Goal: Information Seeking & Learning: Learn about a topic

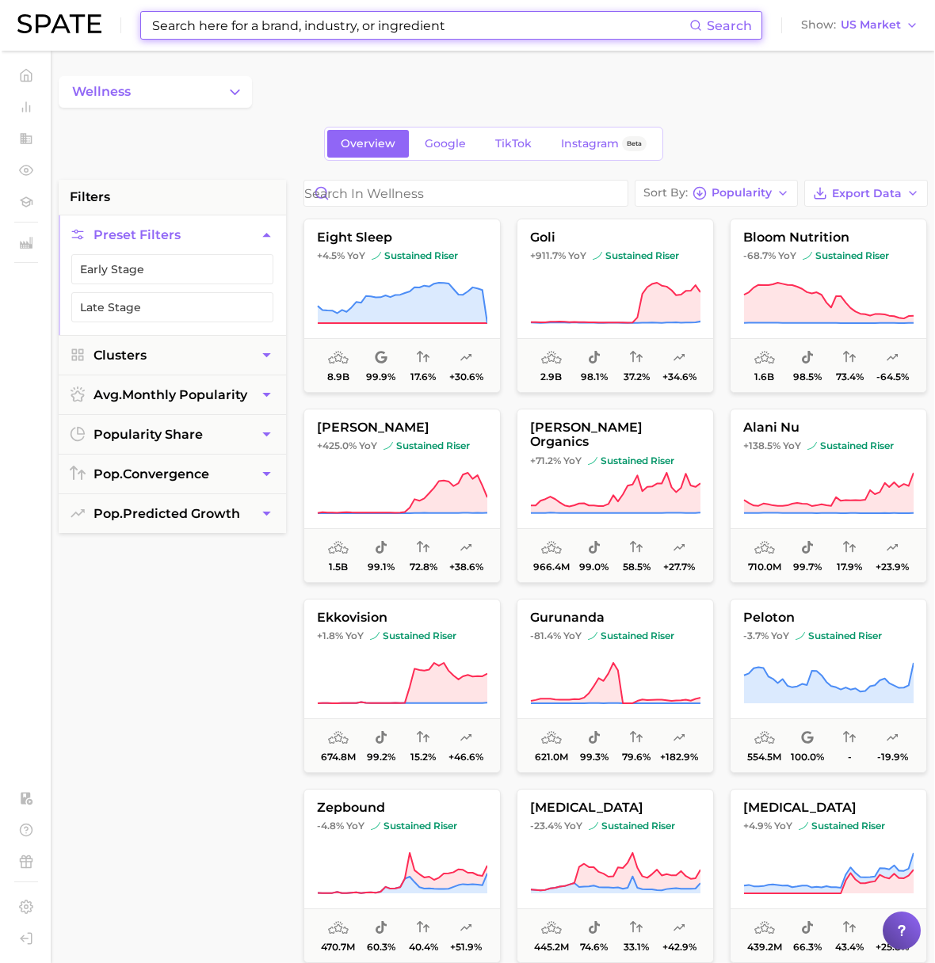
scroll to position [0, 1]
click at [291, 24] on input at bounding box center [418, 25] width 539 height 27
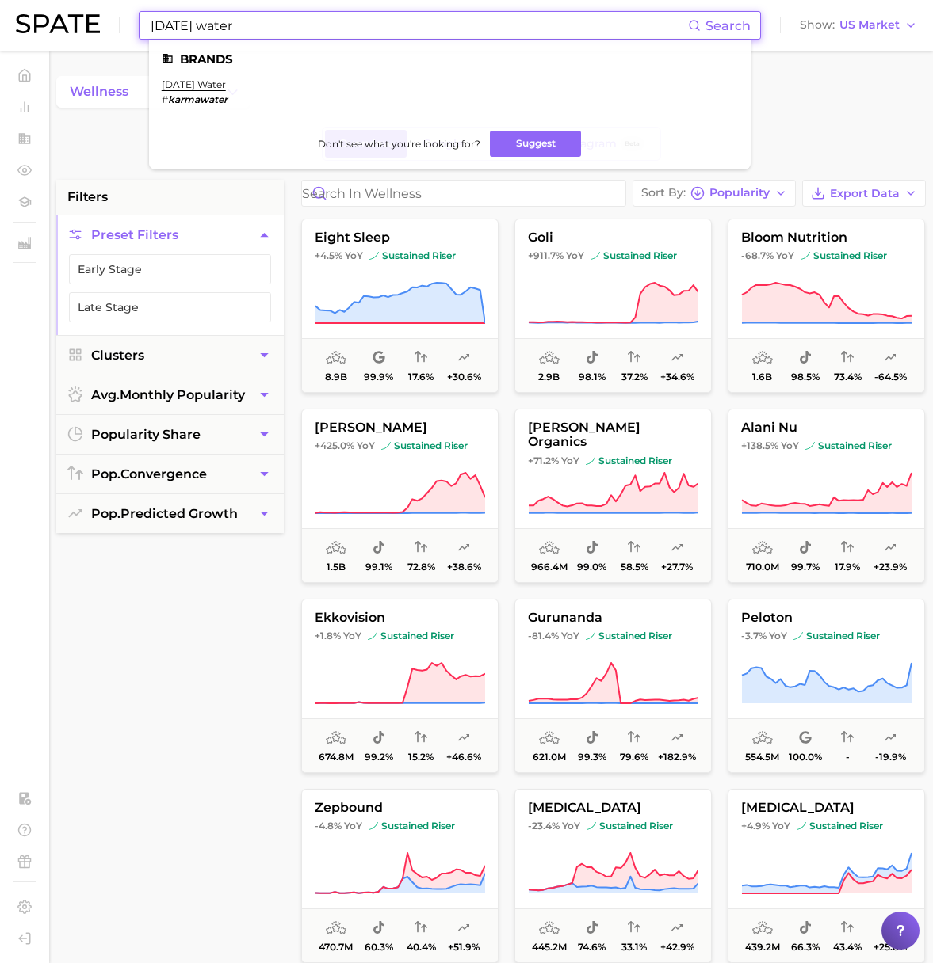
click at [74, 22] on div "Karma water Search Brands karma water # karmawater Don't see what you're lookin…" at bounding box center [466, 25] width 901 height 51
paste input "Fresh karma"
drag, startPoint x: 238, startPoint y: 24, endPoint x: 19, endPoint y: 8, distance: 219.3
click at [19, 8] on div "Fresh karma Search Brands lush fresh farma cy soothing calamine bar Don't see w…" at bounding box center [467, 25] width 903 height 51
paste input "[DATE] water"
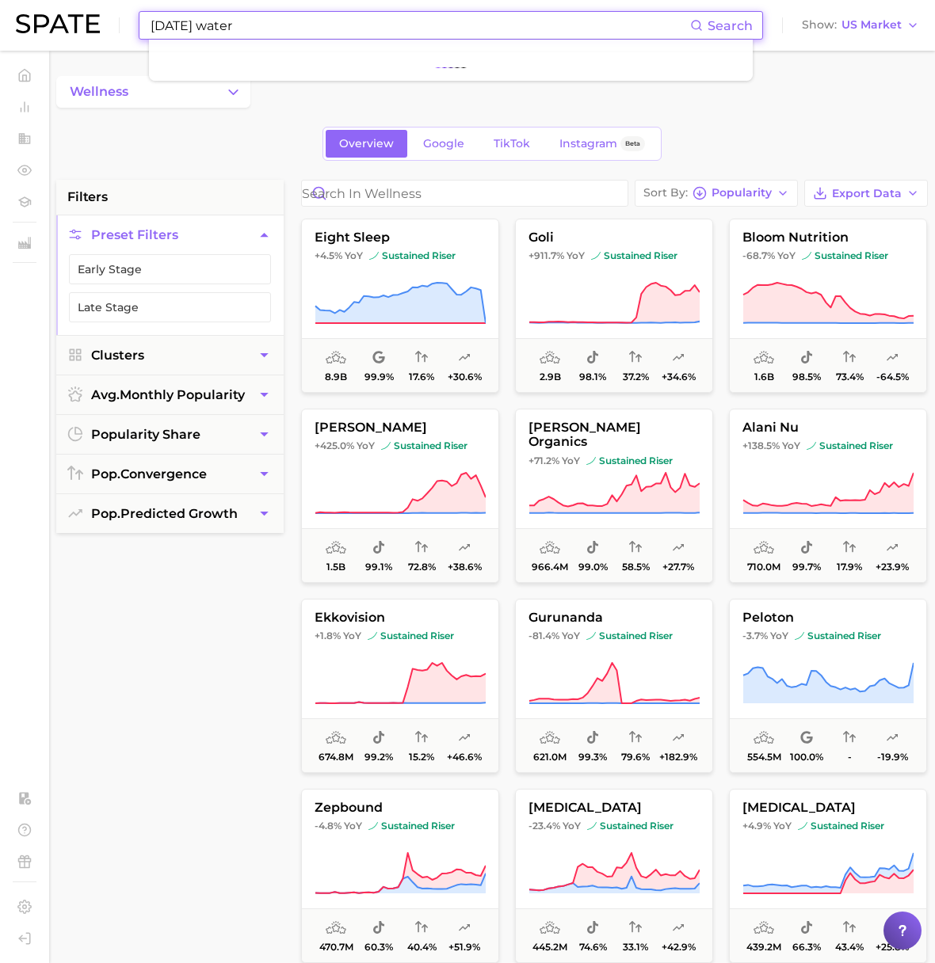
type input "[DATE] water"
click at [300, 113] on div "wellness Overview Google TikTok Instagram Beta filters Preset Filters Early Sta…" at bounding box center [492, 624] width 872 height 1097
click at [240, 30] on input "[DATE] water" at bounding box center [419, 25] width 541 height 27
click at [726, 114] on div "wellness Overview Google TikTok Instagram Beta filters Preset Filters Early Sta…" at bounding box center [492, 624] width 872 height 1097
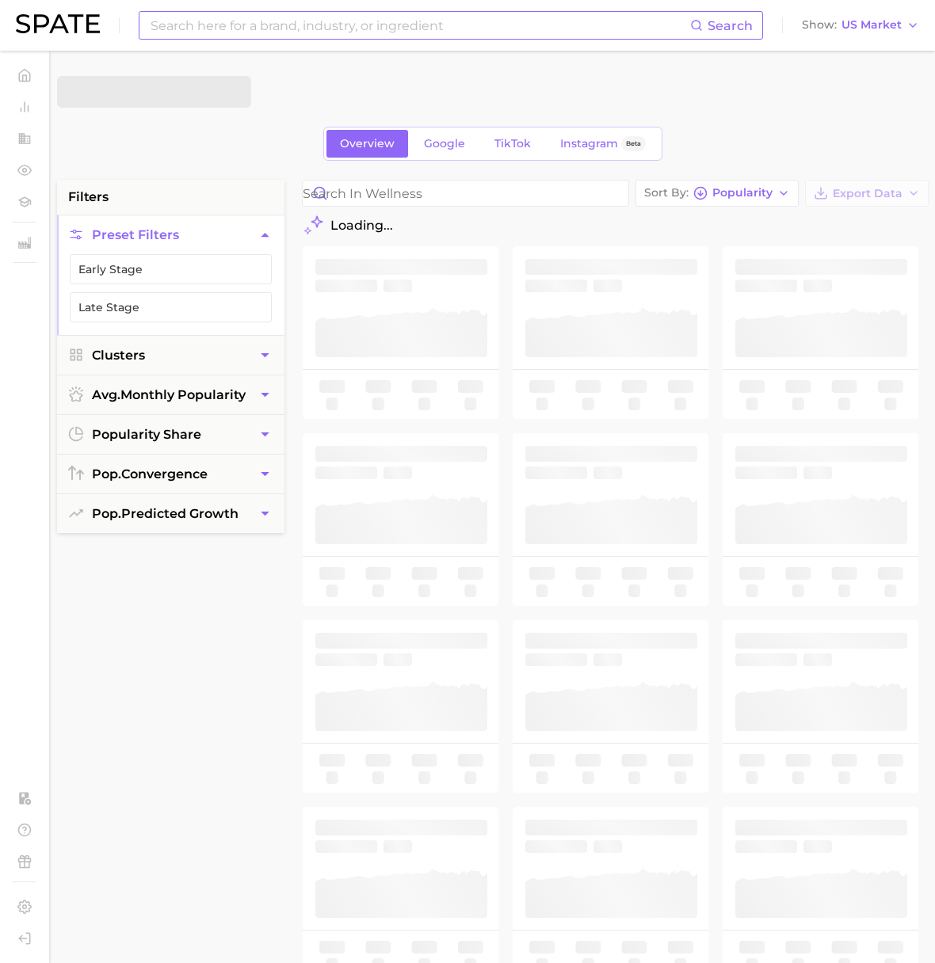
scroll to position [0, 1]
click at [263, 29] on input at bounding box center [419, 25] width 541 height 27
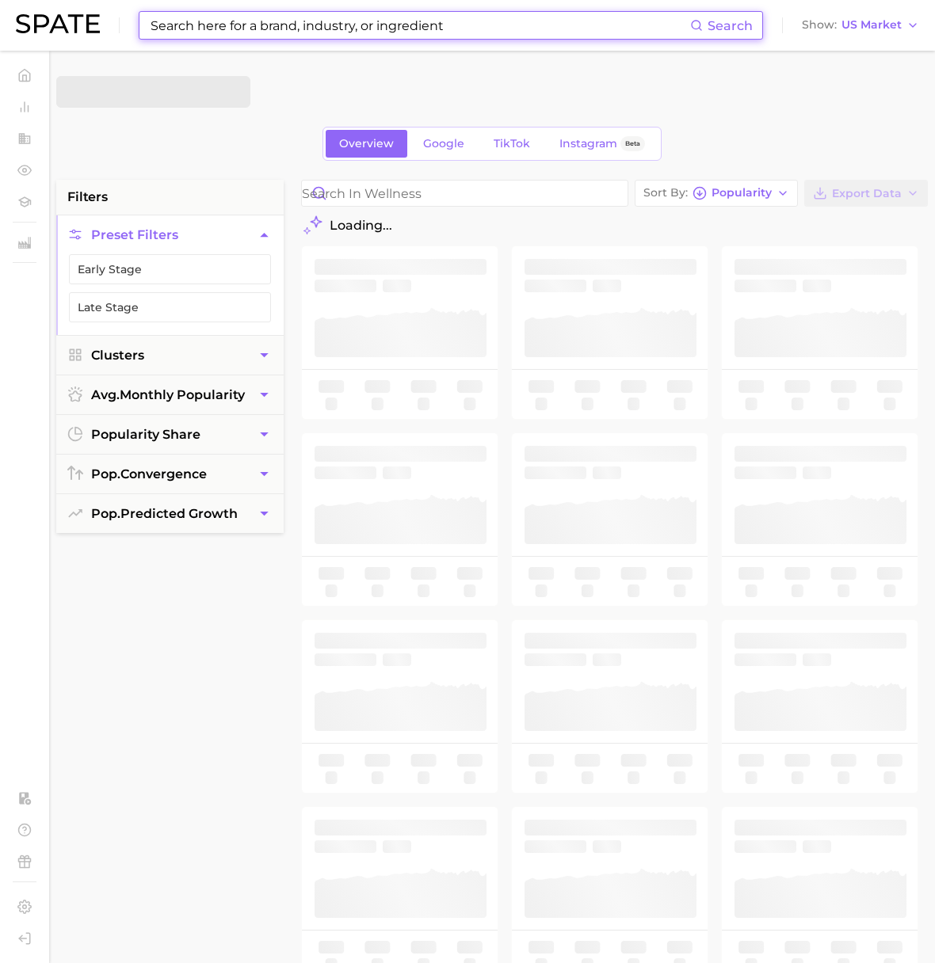
paste input "[DATE] water"
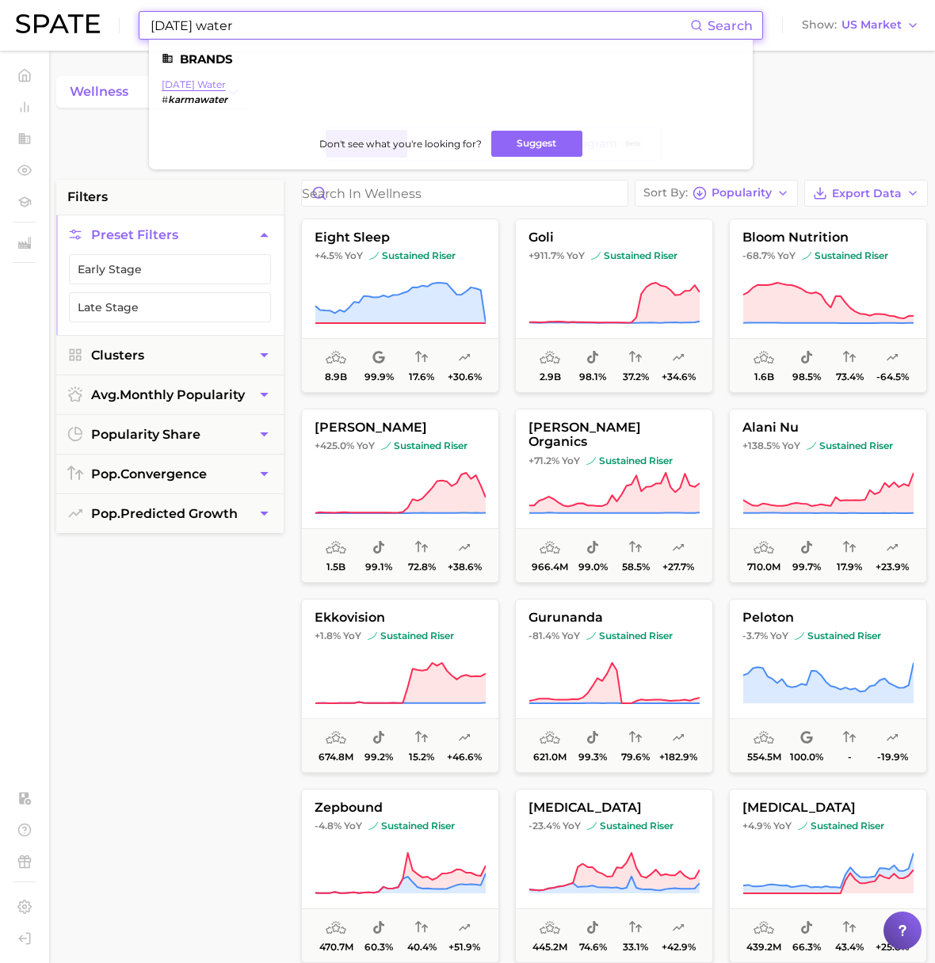
type input "[DATE] water"
click at [197, 83] on link "[DATE] water" at bounding box center [194, 84] width 64 height 12
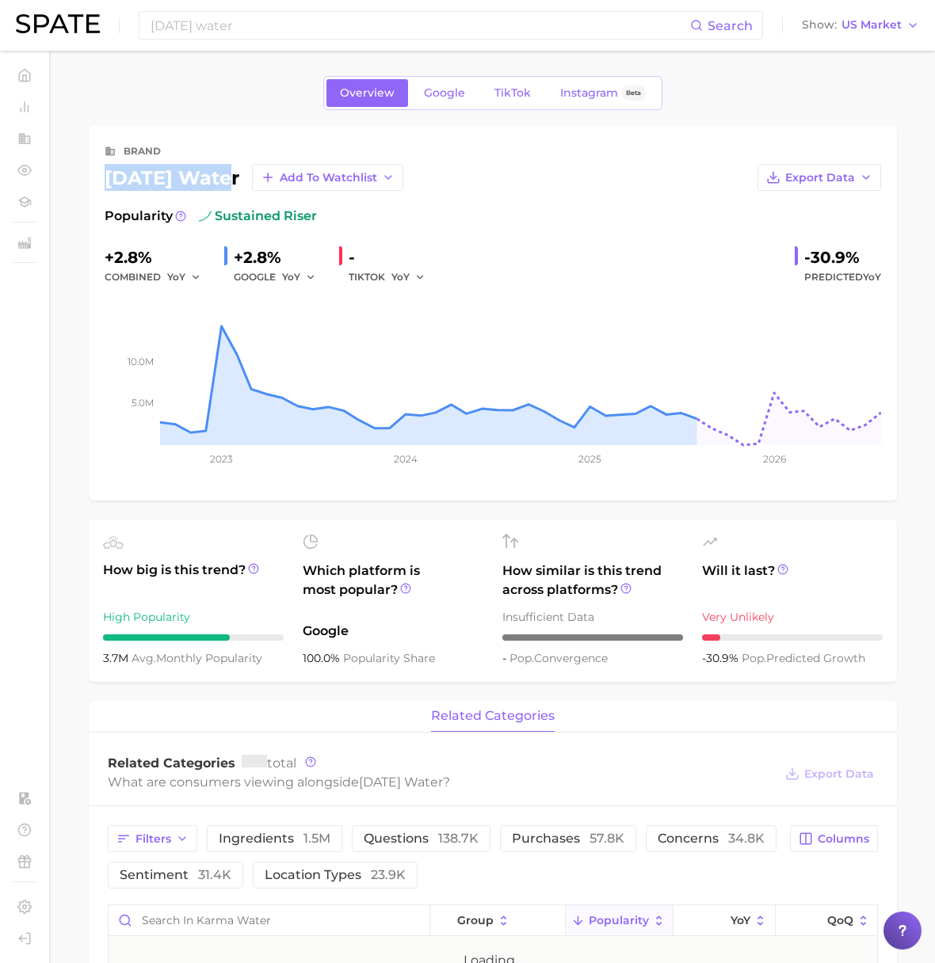
drag, startPoint x: 238, startPoint y: 177, endPoint x: 106, endPoint y: 179, distance: 131.5
click at [106, 179] on div "[DATE] water Add to Watchlist" at bounding box center [254, 177] width 299 height 27
copy div "[DATE] water"
click at [464, 101] on link "Google" at bounding box center [444, 93] width 68 height 28
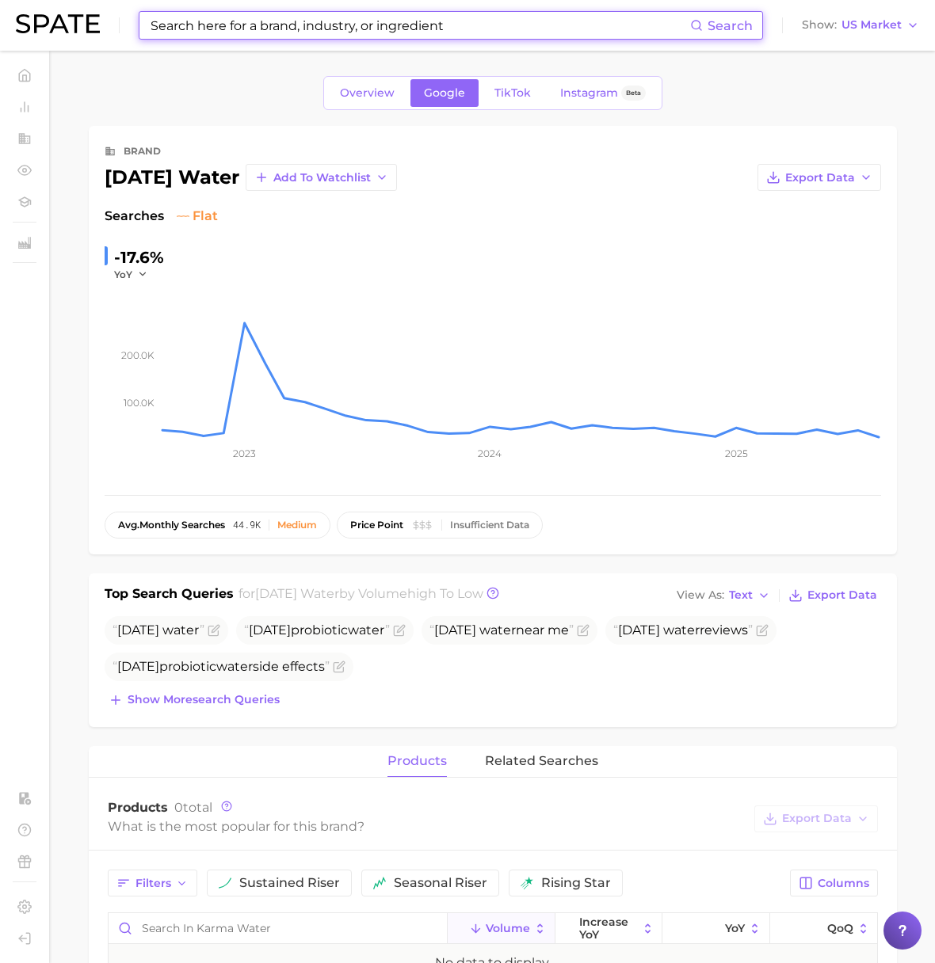
click at [241, 26] on input at bounding box center [419, 25] width 541 height 27
click at [185, 22] on input at bounding box center [419, 25] width 540 height 27
paste input "vitamins"
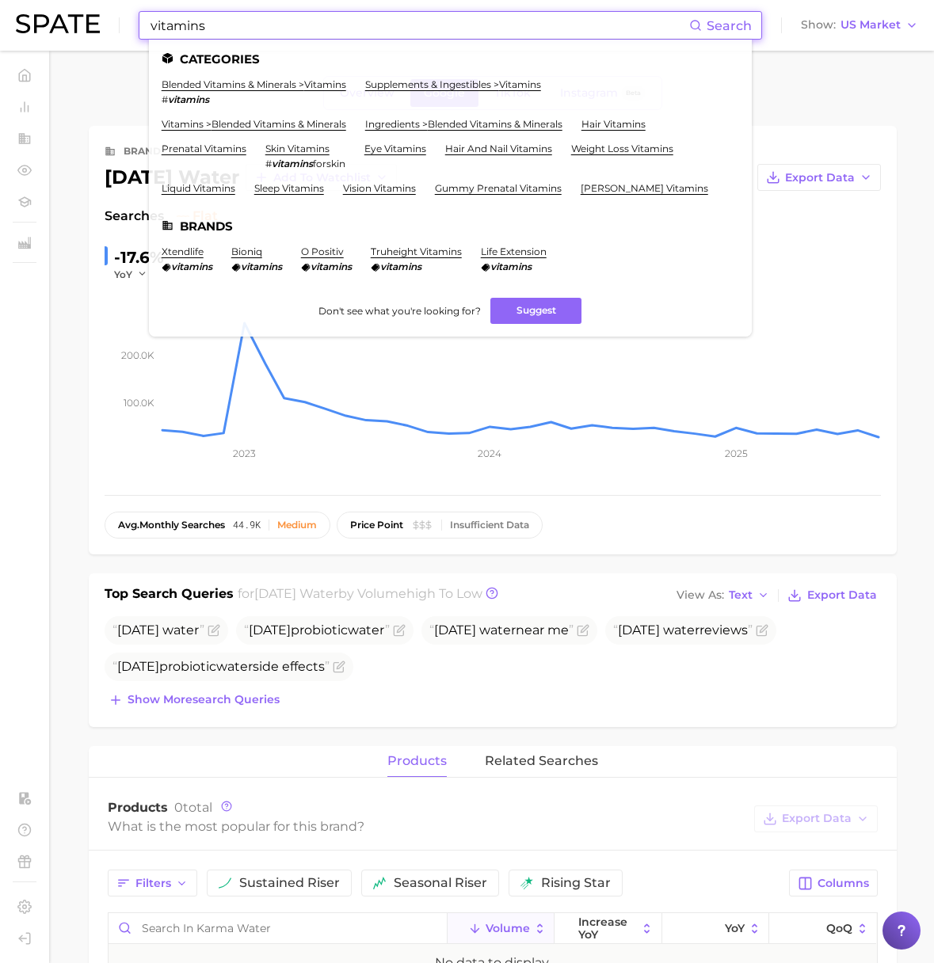
scroll to position [6, 0]
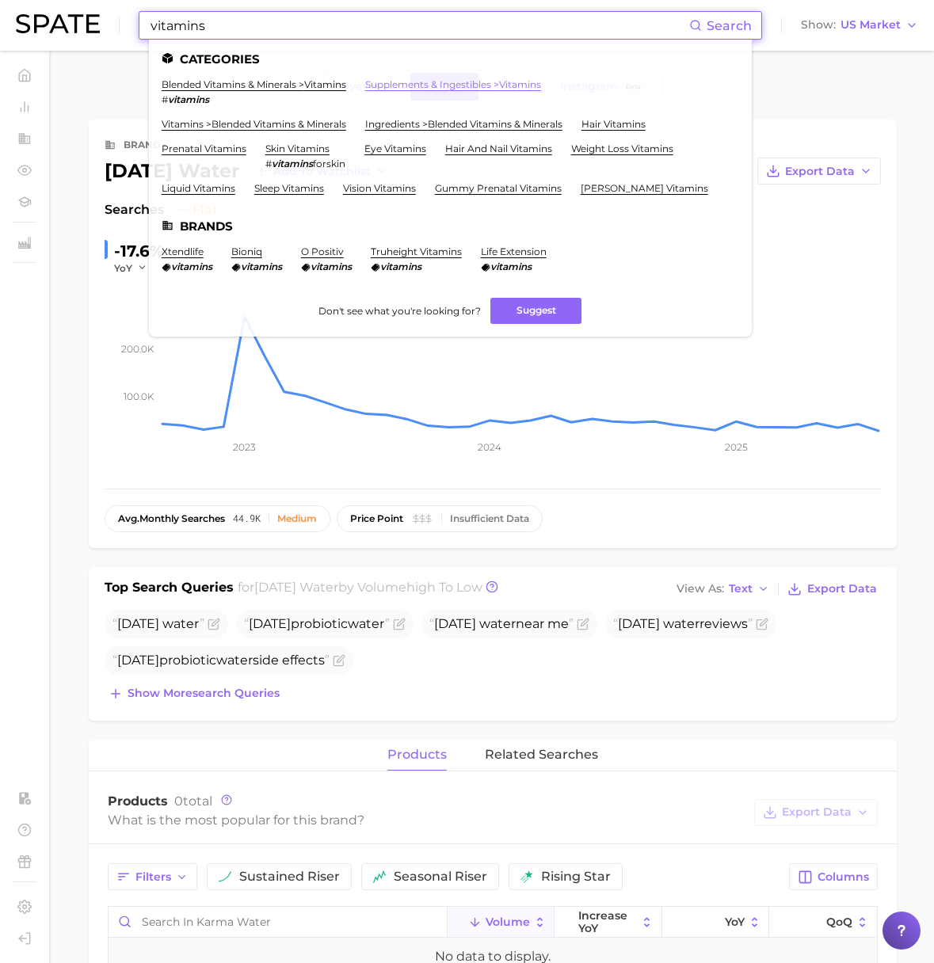
type input "vitamins"
click at [462, 84] on link "supplements & ingestibles > vitamins" at bounding box center [453, 84] width 176 height 12
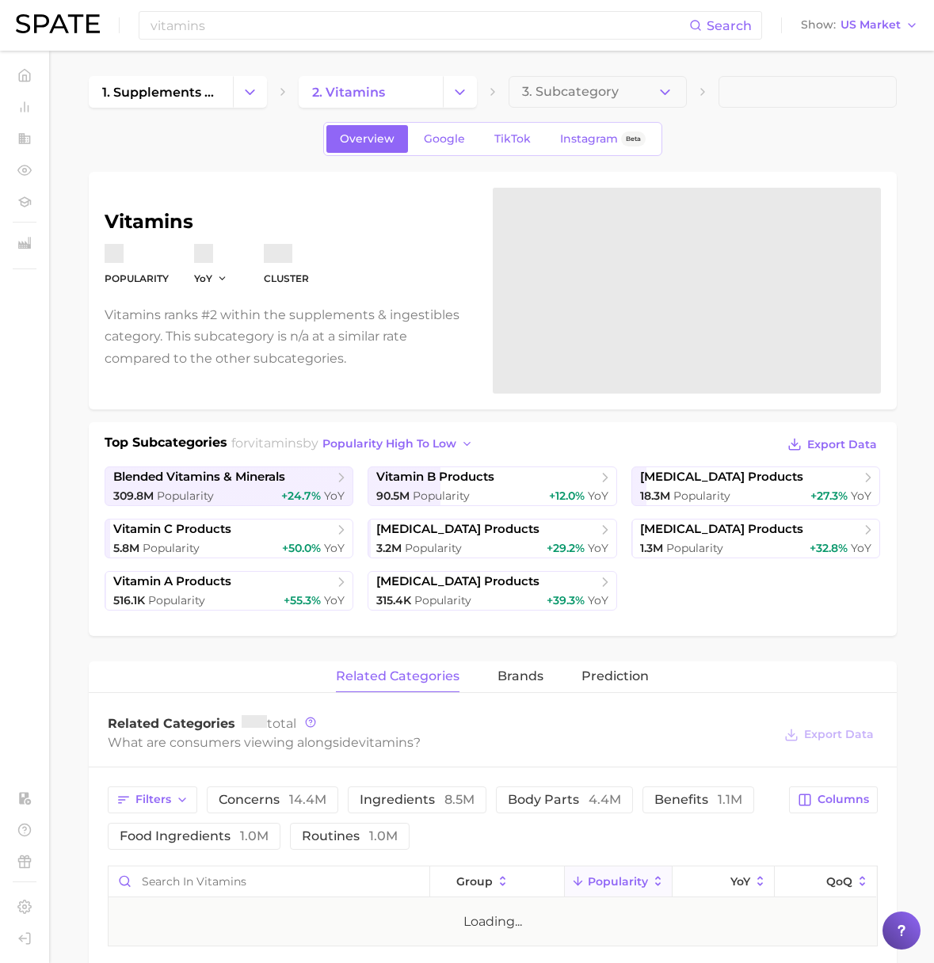
scroll to position [6, 0]
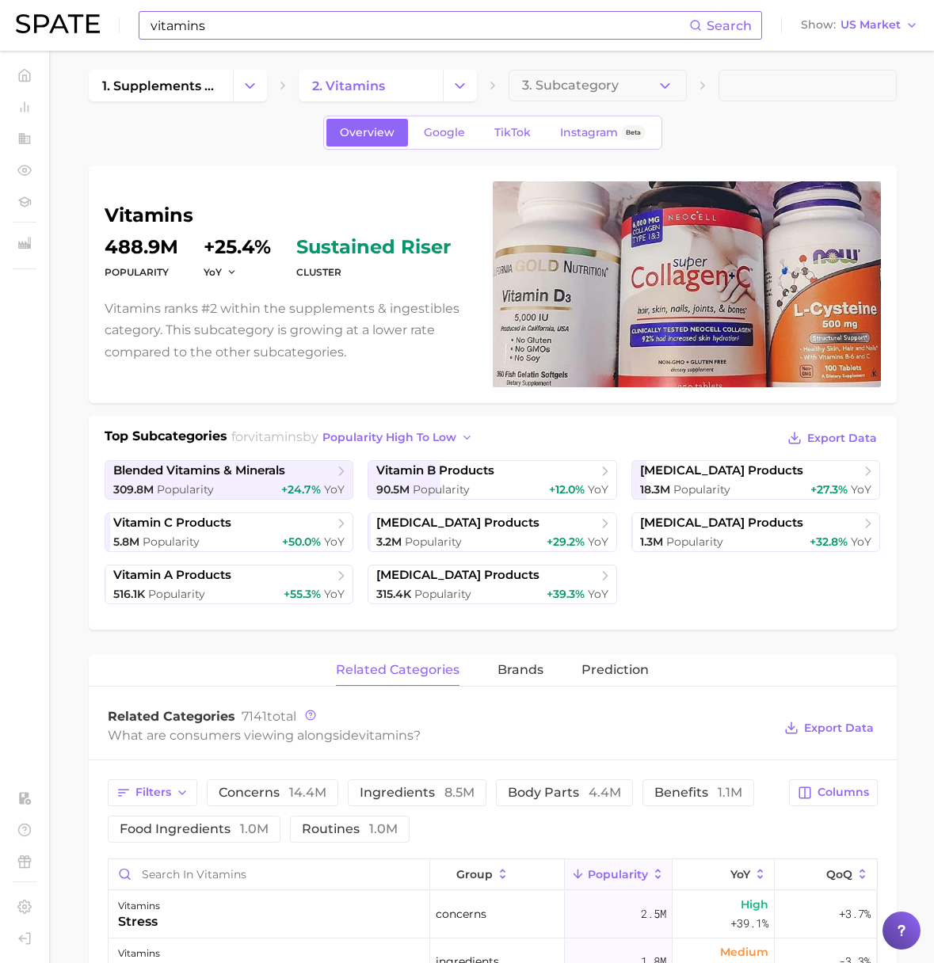
click at [228, 21] on input "vitamins" at bounding box center [419, 25] width 540 height 27
